Goal: Find specific page/section: Find specific page/section

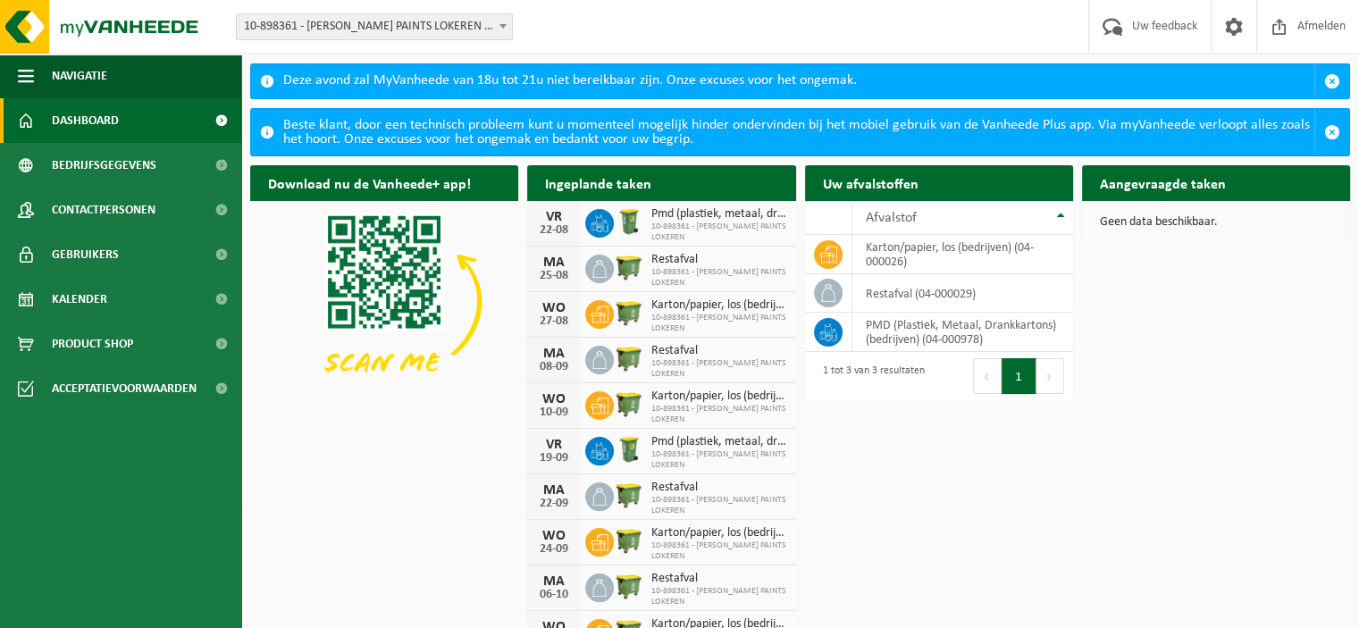
scroll to position [34, 0]
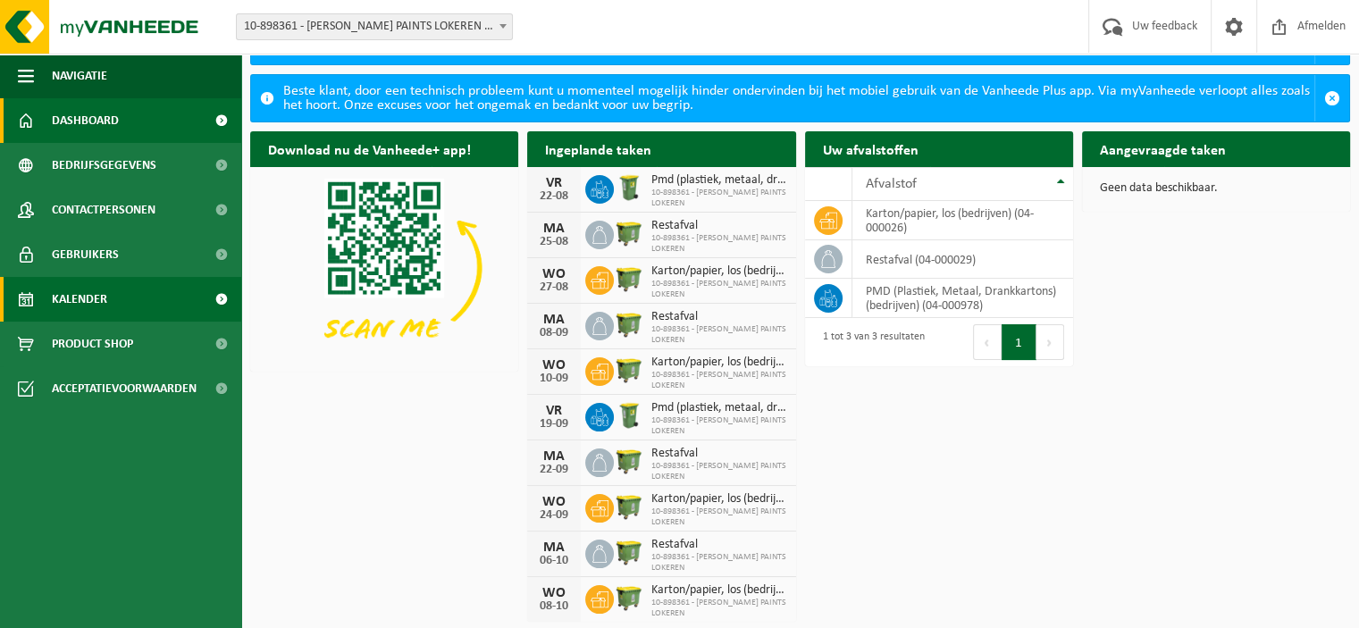
click at [105, 304] on span "Kalender" at bounding box center [79, 299] width 55 height 45
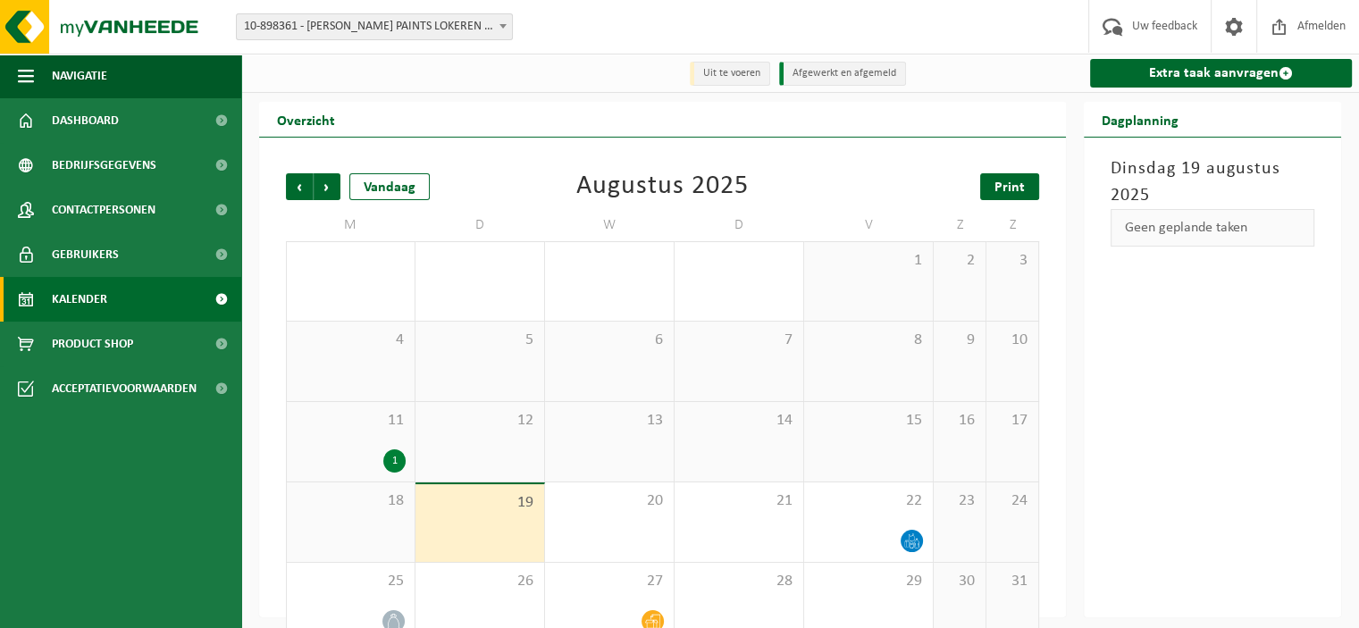
click at [1000, 193] on span "Print" at bounding box center [1010, 188] width 30 height 14
click at [14, 21] on img at bounding box center [107, 27] width 215 height 54
